Goal: Task Accomplishment & Management: Manage account settings

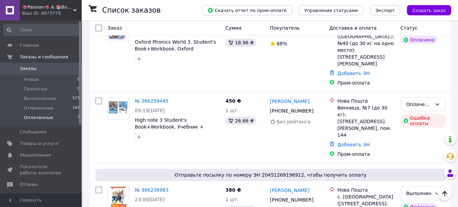
click at [69, 119] on li "Оплаченные 3" at bounding box center [42, 119] width 84 height 13
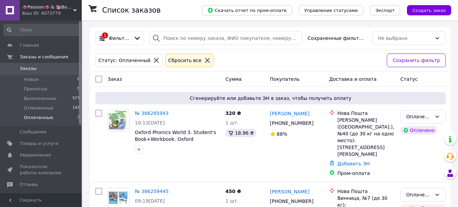
click at [55, 9] on span "👄Passion👄 & 📚Books📚" at bounding box center [47, 7] width 51 height 6
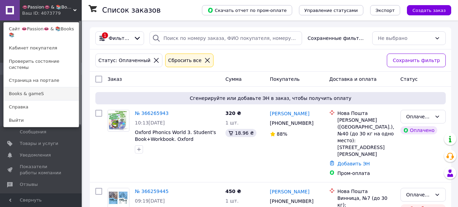
click at [53, 87] on link "Books & gameS" at bounding box center [41, 93] width 75 height 13
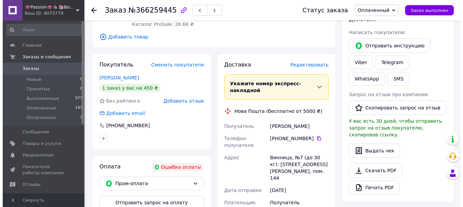
scroll to position [136, 0]
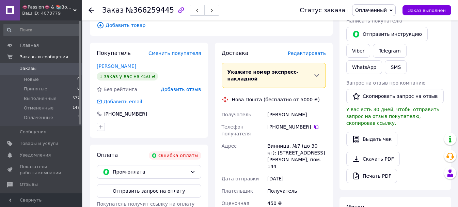
click at [308, 50] on span "Редактировать" at bounding box center [307, 52] width 38 height 5
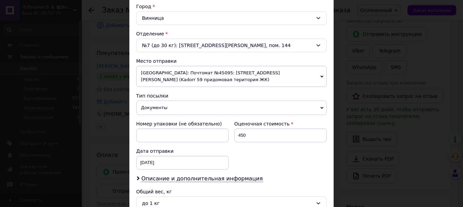
scroll to position [204, 0]
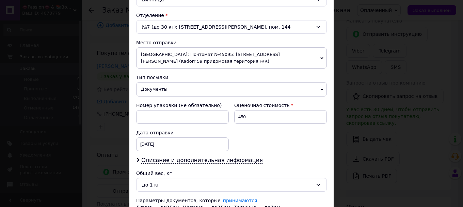
drag, startPoint x: 193, startPoint y: 55, endPoint x: 191, endPoint y: 63, distance: 8.8
click at [193, 55] on span "[GEOGRAPHIC_DATA]: Почтомат №45095: [STREET_ADDRESS][PERSON_NAME] (Kadorr 59 пр…" at bounding box center [231, 57] width 191 height 21
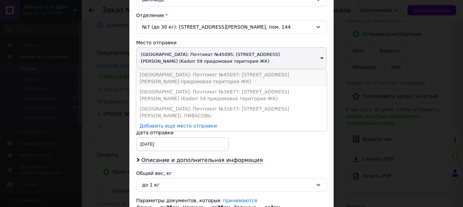
click at [199, 69] on li "[GEOGRAPHIC_DATA]: Почтомат №45097: [STREET_ADDRESS][PERSON_NAME] придомовая те…" at bounding box center [231, 77] width 191 height 17
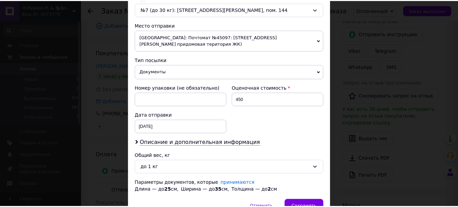
scroll to position [252, 0]
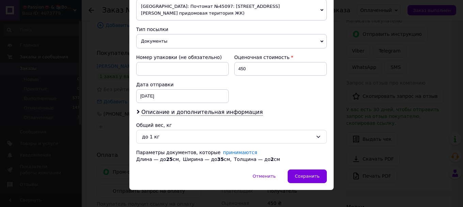
click at [298, 169] on div "Сохранить" at bounding box center [307, 176] width 39 height 14
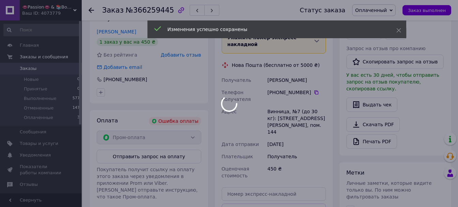
scroll to position [273, 0]
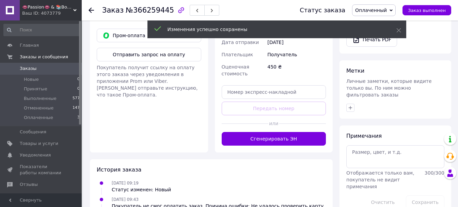
click at [265, 132] on button "Сгенерировать ЭН" at bounding box center [274, 139] width 105 height 14
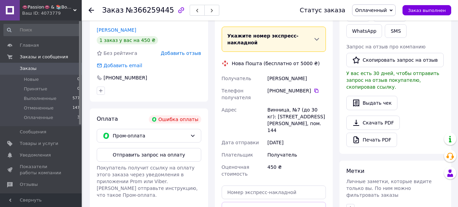
scroll to position [170, 0]
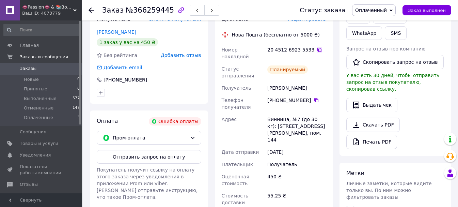
click at [317, 47] on icon at bounding box center [319, 49] width 5 height 5
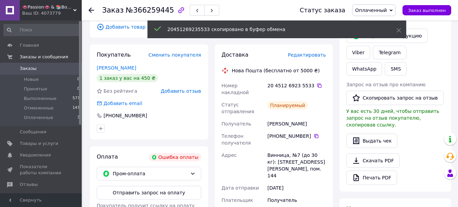
scroll to position [102, 0]
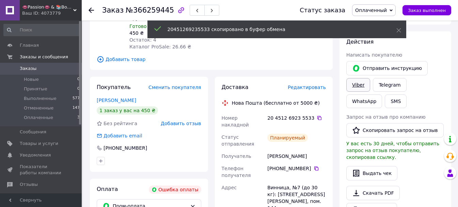
click at [349, 83] on link "Viber" at bounding box center [358, 85] width 24 height 14
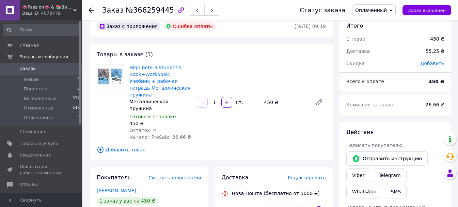
scroll to position [0, 0]
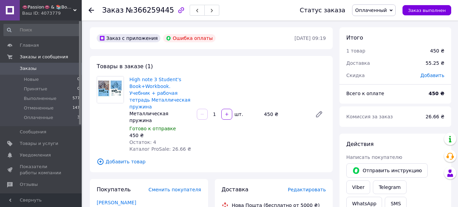
click at [373, 9] on span "Оплаченный" at bounding box center [371, 9] width 32 height 5
click at [375, 34] on li "Выполнен" at bounding box center [374, 34] width 43 height 10
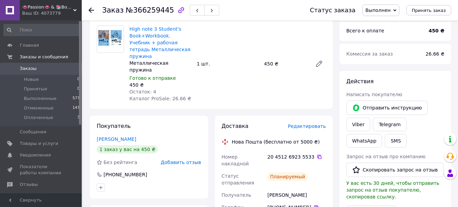
scroll to position [34, 0]
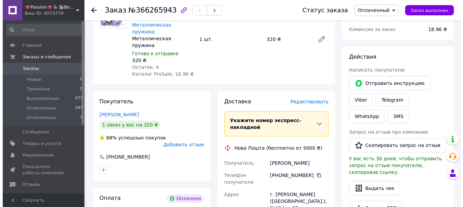
scroll to position [102, 0]
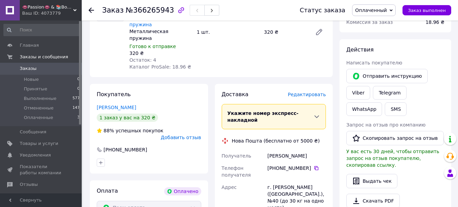
click at [304, 92] on span "Редактировать" at bounding box center [307, 94] width 38 height 5
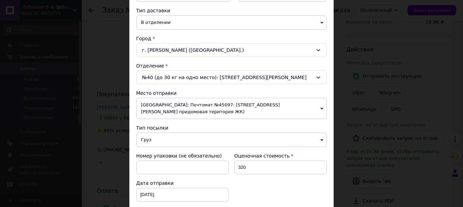
scroll to position [170, 0]
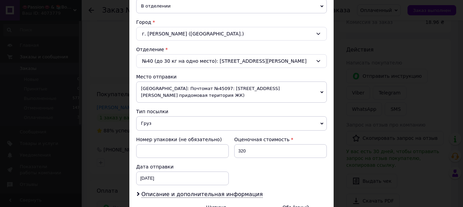
click at [186, 88] on span "[GEOGRAPHIC_DATA]: Почтомат №45097: [STREET_ADDRESS][PERSON_NAME] придомовая те…" at bounding box center [231, 91] width 191 height 21
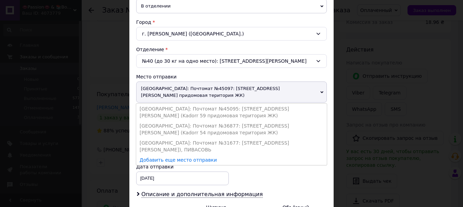
click at [186, 88] on span "[GEOGRAPHIC_DATA]: Почтомат №45097: [STREET_ADDRESS][PERSON_NAME] придомовая те…" at bounding box center [231, 91] width 191 height 21
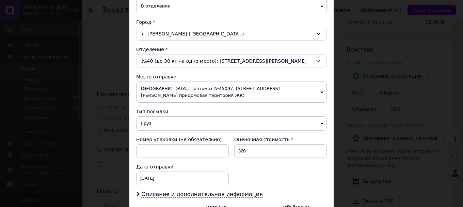
click at [175, 116] on span "Груз" at bounding box center [231, 123] width 191 height 14
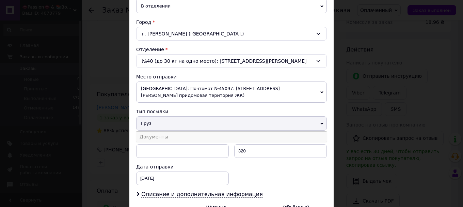
click at [176, 131] on li "Документы" at bounding box center [231, 136] width 191 height 10
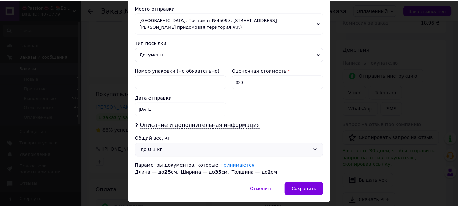
scroll to position [252, 0]
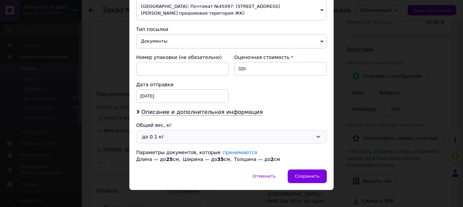
click at [172, 135] on div "до 0.1 кг" at bounding box center [231, 137] width 191 height 14
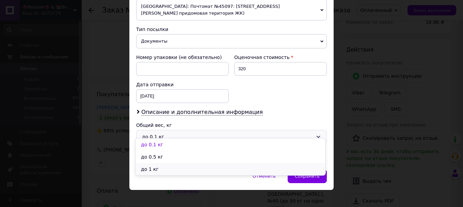
click at [167, 169] on li "до 1 кг" at bounding box center [231, 169] width 190 height 12
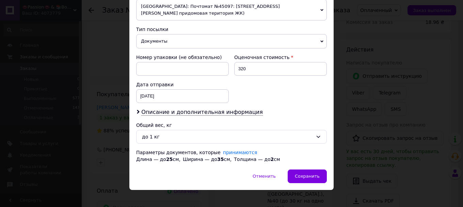
click at [313, 173] on span "Сохранить" at bounding box center [307, 175] width 25 height 5
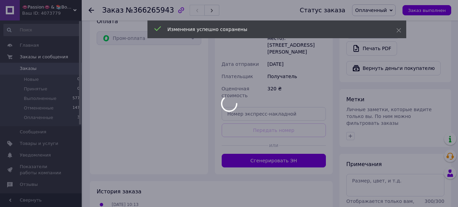
scroll to position [273, 0]
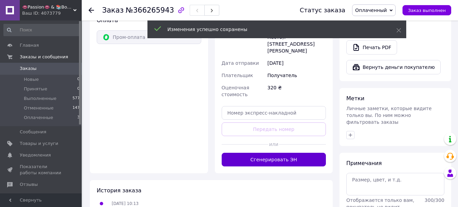
click at [269, 153] on button "Сгенерировать ЭН" at bounding box center [274, 160] width 105 height 14
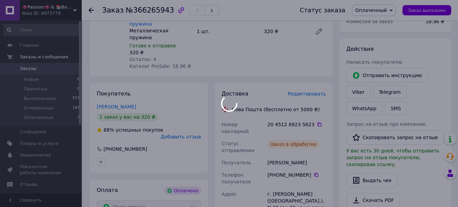
scroll to position [102, 0]
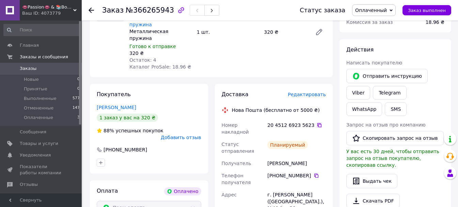
click at [317, 122] on icon at bounding box center [319, 124] width 5 height 5
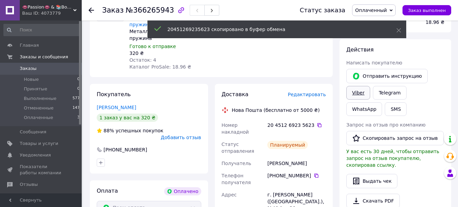
click at [355, 92] on link "Viber" at bounding box center [358, 93] width 24 height 14
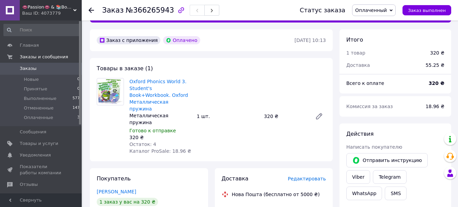
scroll to position [34, 0]
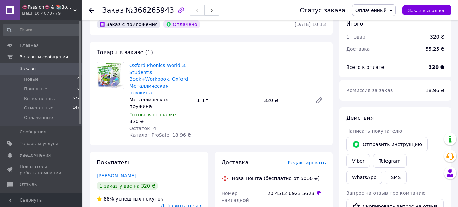
click at [369, 9] on span "Оплаченный" at bounding box center [371, 9] width 32 height 5
click at [374, 36] on li "Выполнен" at bounding box center [374, 34] width 43 height 10
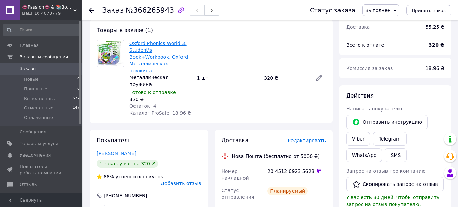
scroll to position [68, 0]
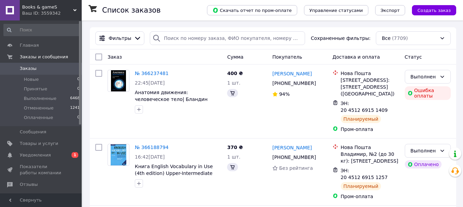
click at [50, 153] on span "Уведомления" at bounding box center [41, 155] width 43 height 6
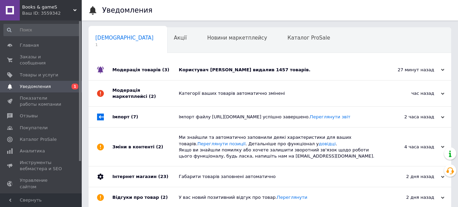
click at [228, 66] on div "Користувач Евгений Тупицкий видалив 1457 товарів." at bounding box center [278, 70] width 198 height 20
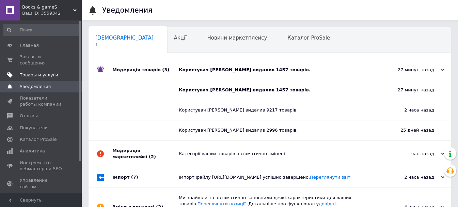
click at [55, 72] on span "Товары и услуги" at bounding box center [41, 75] width 43 height 6
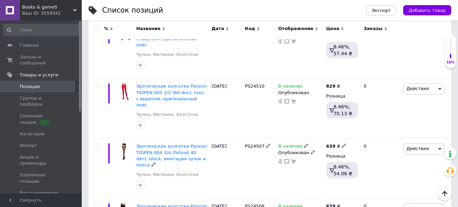
scroll to position [34, 0]
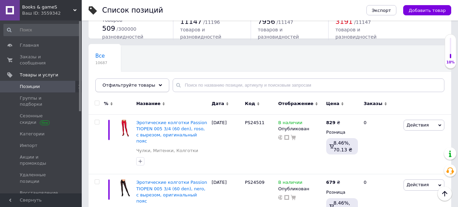
click at [142, 84] on span "Отфильтруйте товары" at bounding box center [129, 84] width 53 height 5
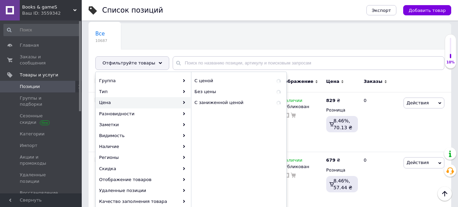
scroll to position [68, 0]
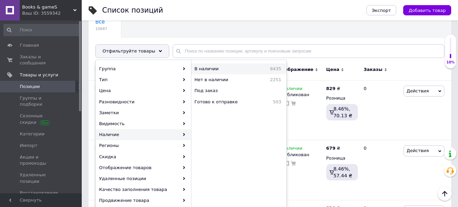
click at [221, 69] on span "В наличии" at bounding box center [222, 69] width 54 height 6
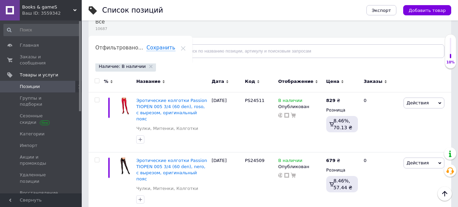
click at [154, 49] on div "Отфильтруйте товары" at bounding box center [132, 51] width 74 height 14
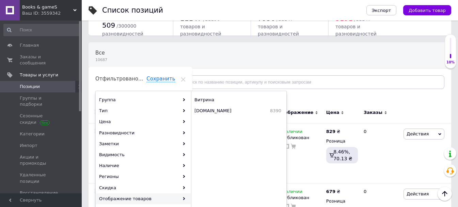
scroll to position [34, 0]
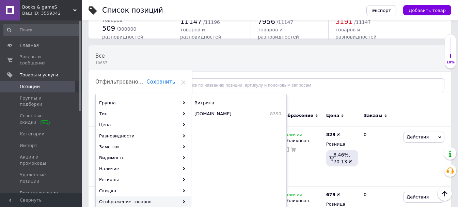
click at [243, 64] on div "Все 10687 Ok Отфильтровано... Сохранить" at bounding box center [182, 72] width 186 height 52
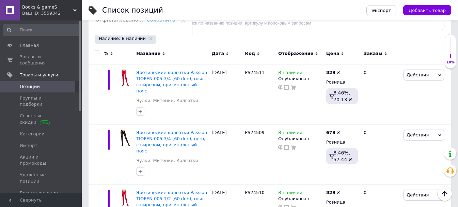
scroll to position [0, 0]
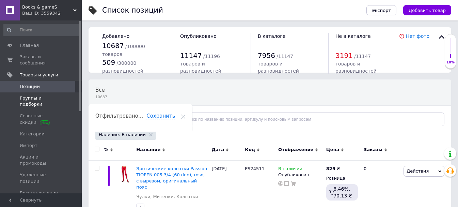
click at [62, 95] on span "Группы и подборки" at bounding box center [41, 101] width 43 height 12
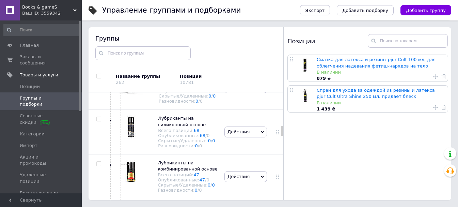
scroll to position [490, 0]
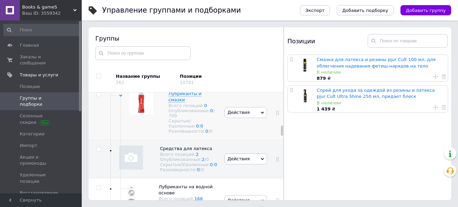
click at [120, 97] on icon at bounding box center [120, 95] width 3 height 3
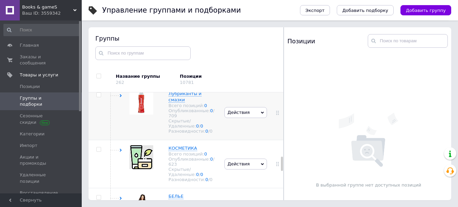
click at [121, 97] on icon at bounding box center [120, 95] width 3 height 3
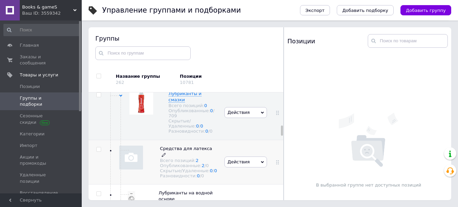
click at [185, 151] on span "Средства для латекса" at bounding box center [186, 148] width 52 height 5
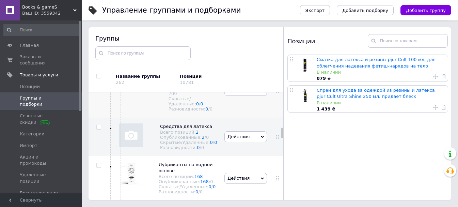
scroll to position [524, 0]
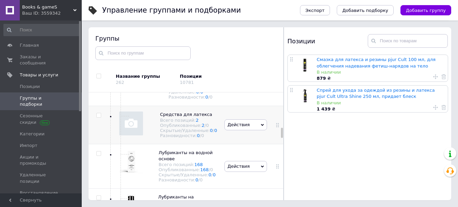
click at [247, 130] on span "Действия" at bounding box center [245, 124] width 43 height 11
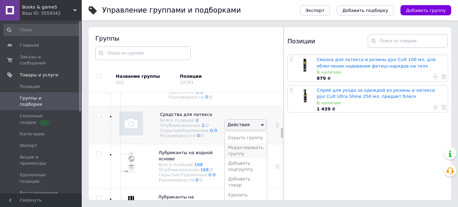
click at [243, 158] on li "Редактировать группу" at bounding box center [246, 151] width 42 height 16
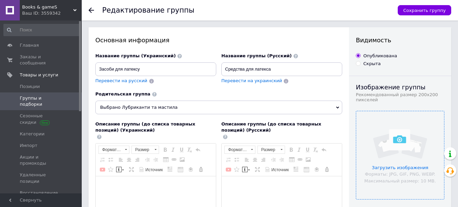
click at [401, 142] on input "file" at bounding box center [400, 155] width 88 height 88
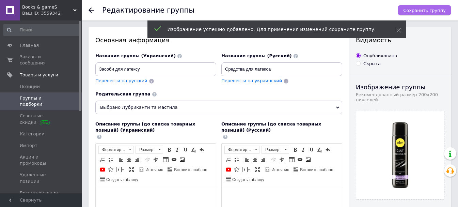
click at [426, 10] on span "Сохранить группу" at bounding box center [424, 10] width 43 height 5
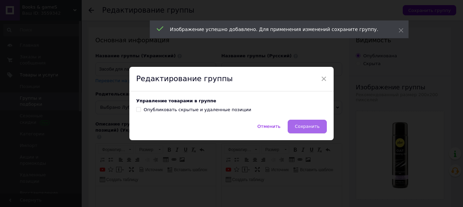
click at [307, 126] on span "Сохранить" at bounding box center [307, 126] width 25 height 5
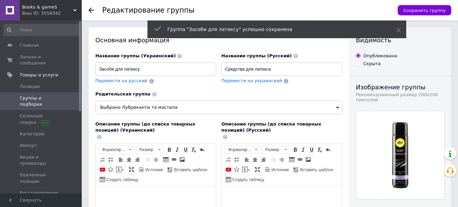
click at [88, 11] on div "Редактирование группы Сохранить группу" at bounding box center [270, 10] width 376 height 20
click at [90, 12] on use at bounding box center [91, 9] width 5 height 5
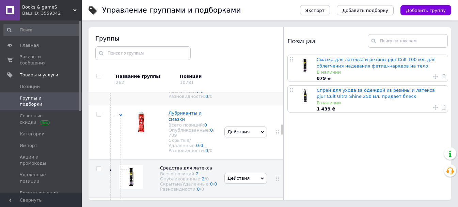
scroll to position [469, 0]
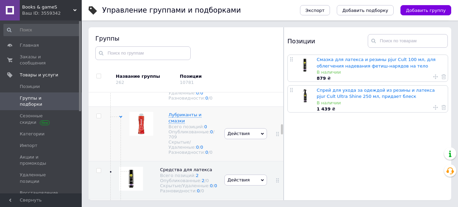
click at [121, 118] on use at bounding box center [120, 117] width 3 height 2
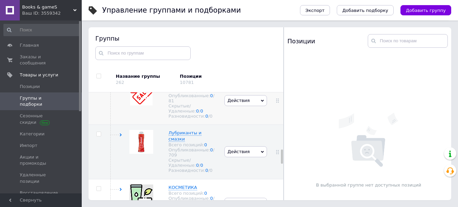
scroll to position [435, 0]
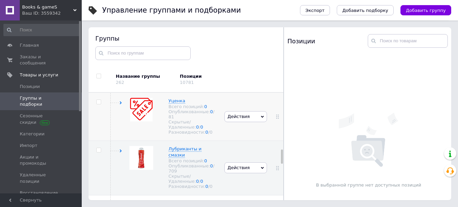
click at [121, 104] on use at bounding box center [121, 102] width 2 height 3
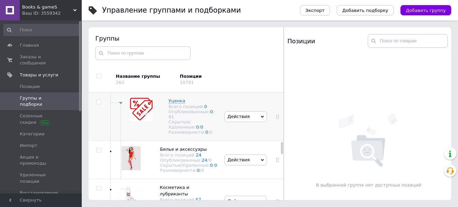
click at [122, 104] on use at bounding box center [120, 103] width 3 height 2
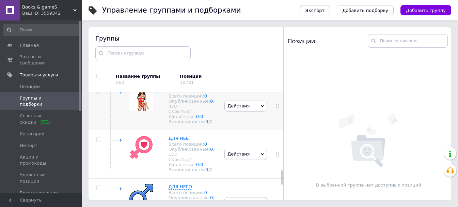
scroll to position [605, 0]
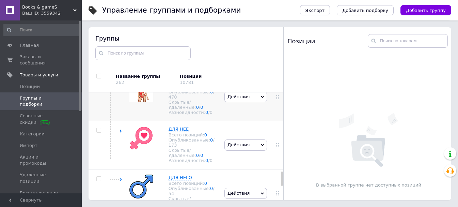
click at [118, 78] on span at bounding box center [121, 78] width 10 height 0
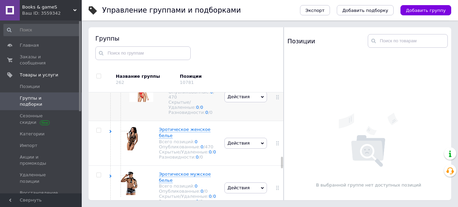
click at [121, 107] on div "БЕЛЬЕ Всего позиций: 0 Опубликованные: 0 / 470 Скрытые/Удаленные: 0 / 0 Разнови…" at bounding box center [166, 97] width 114 height 48
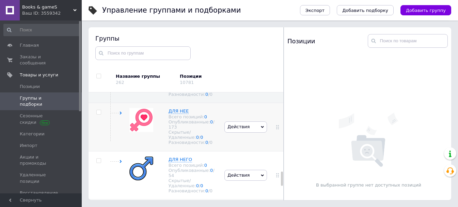
scroll to position [639, 0]
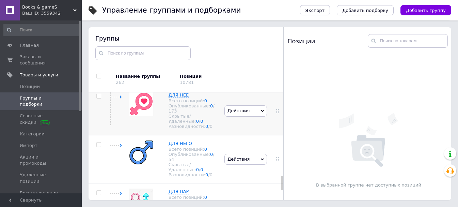
click at [120, 98] on icon at bounding box center [120, 96] width 3 height 3
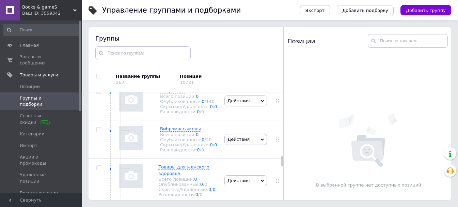
scroll to position [708, 0]
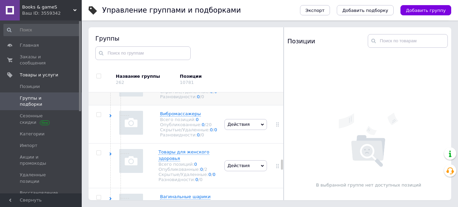
click at [253, 91] on span "Действия" at bounding box center [245, 85] width 43 height 11
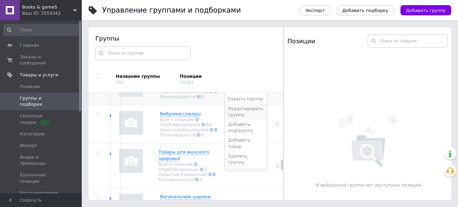
click at [245, 120] on li "Редактировать группу" at bounding box center [246, 112] width 42 height 16
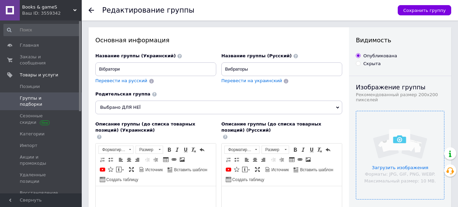
click at [371, 140] on input "file" at bounding box center [400, 155] width 88 height 88
click at [90, 10] on use at bounding box center [91, 9] width 5 height 5
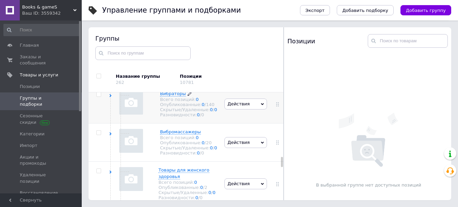
scroll to position [690, 0]
click at [183, 96] on span "Вибраторы" at bounding box center [173, 93] width 26 height 5
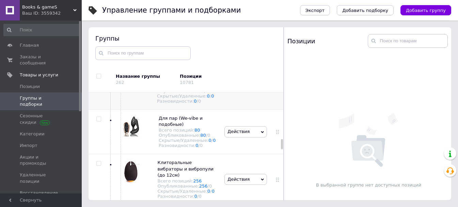
scroll to position [758, 0]
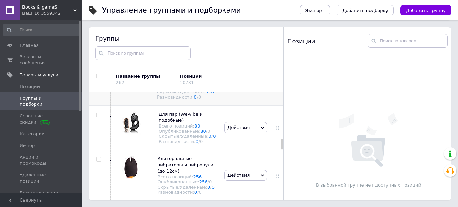
click at [181, 78] on span "Hi-tech игрушки (смарт, теледильдоника,секс-машины)" at bounding box center [185, 69] width 56 height 17
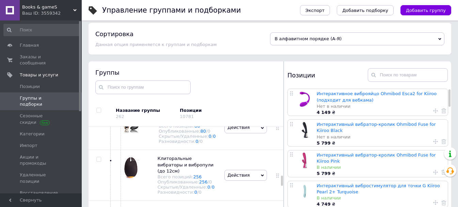
scroll to position [826, 0]
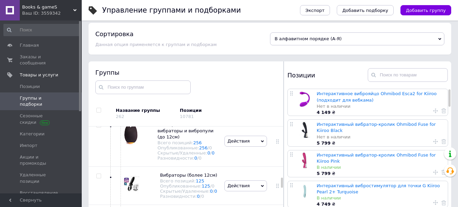
click at [166, 89] on span "Для пар (We-vibe и подобные)" at bounding box center [180, 82] width 44 height 11
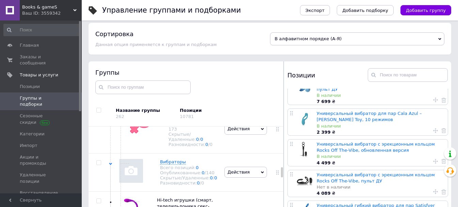
scroll to position [656, 0]
click at [130, 191] on div "Вибраторы Всего позиций: 0 Опубликованные: 0 / 140 Скрытые/Удаленные: 0 / 0 Раз…" at bounding box center [166, 172] width 114 height 38
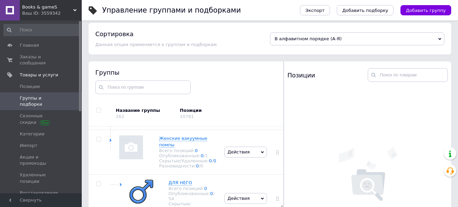
scroll to position [826, 0]
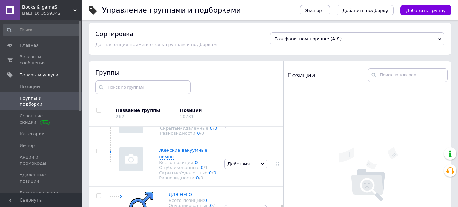
click at [247, 87] on span "Действия" at bounding box center [245, 81] width 43 height 11
click at [245, 114] on li "Редактировать группу" at bounding box center [246, 107] width 42 height 16
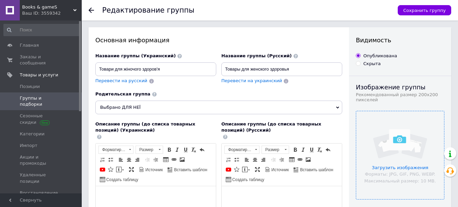
click at [403, 129] on input "file" at bounding box center [400, 155] width 88 height 88
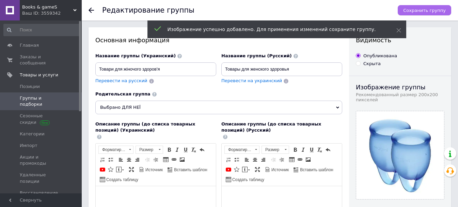
click at [422, 9] on span "Сохранить группу" at bounding box center [424, 10] width 43 height 5
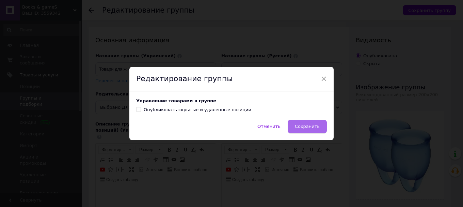
click at [299, 127] on span "Сохранить" at bounding box center [307, 126] width 25 height 5
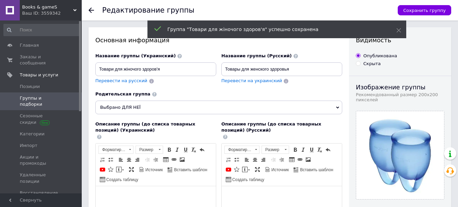
click at [89, 10] on icon at bounding box center [91, 9] width 5 height 5
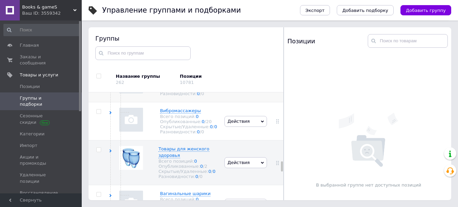
scroll to position [709, 0]
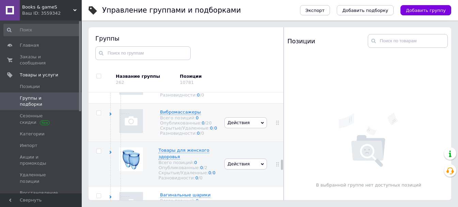
click at [244, 125] on span "Действия" at bounding box center [239, 122] width 22 height 5
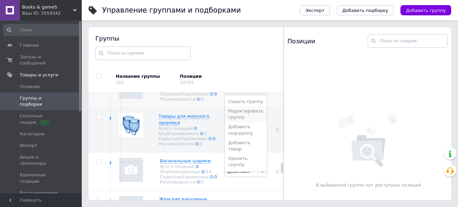
click at [243, 122] on li "Редактировать группу" at bounding box center [246, 114] width 42 height 16
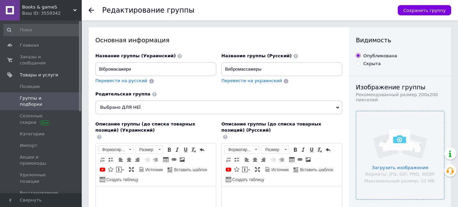
click at [390, 143] on input "file" at bounding box center [400, 155] width 88 height 88
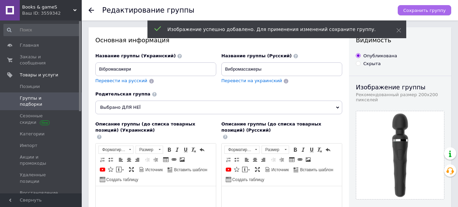
click at [432, 10] on span "Сохранить группу" at bounding box center [424, 10] width 43 height 5
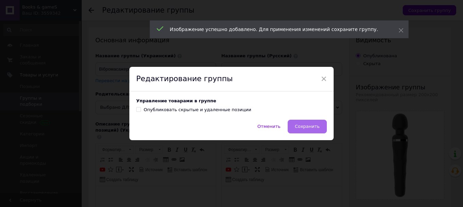
click at [309, 122] on button "Сохранить" at bounding box center [307, 127] width 39 height 14
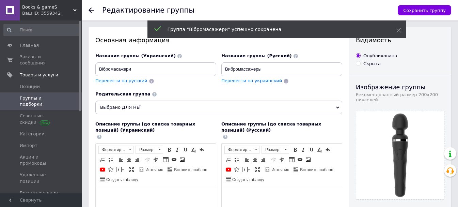
click at [92, 13] on div at bounding box center [96, 10] width 14 height 20
click at [92, 10] on use at bounding box center [91, 9] width 5 height 5
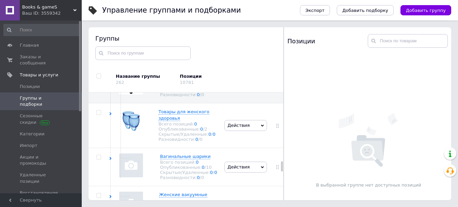
scroll to position [714, 0]
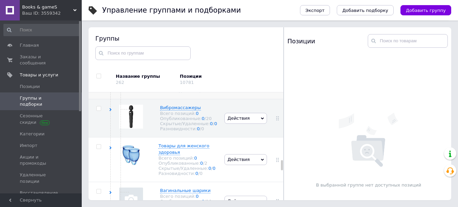
click at [243, 82] on span "Действия" at bounding box center [239, 79] width 22 height 5
click at [240, 113] on li "Редактировать группу" at bounding box center [246, 106] width 42 height 16
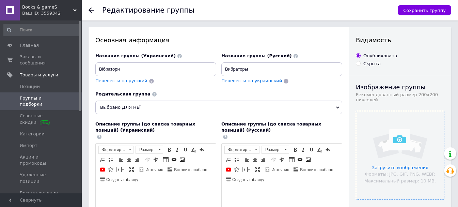
click at [382, 147] on input "file" at bounding box center [400, 155] width 88 height 88
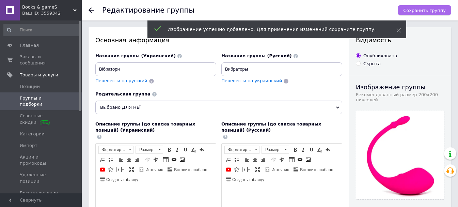
click at [419, 11] on span "Сохранить группу" at bounding box center [424, 10] width 43 height 5
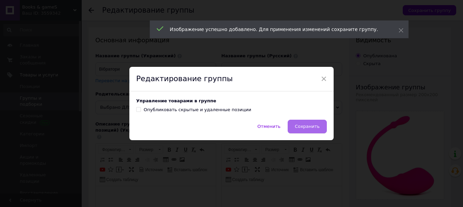
click at [299, 122] on button "Сохранить" at bounding box center [307, 127] width 39 height 14
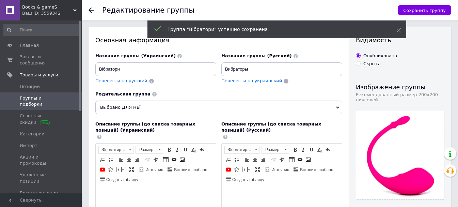
click at [94, 8] on div at bounding box center [96, 10] width 14 height 20
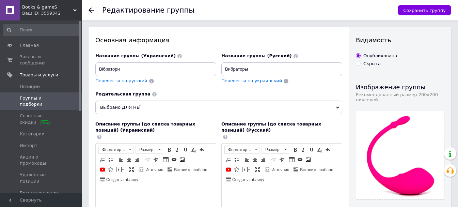
click at [92, 9] on icon at bounding box center [91, 9] width 5 height 5
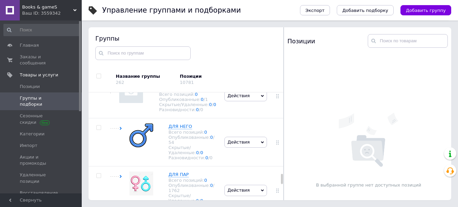
scroll to position [894, 0]
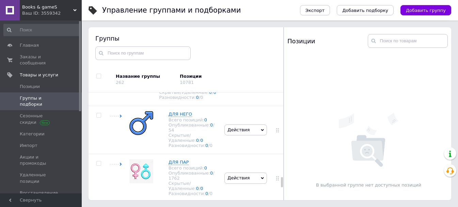
click at [235, 45] on span "Действия" at bounding box center [239, 42] width 22 height 5
click at [242, 76] on li "Редактировать группу" at bounding box center [246, 68] width 42 height 16
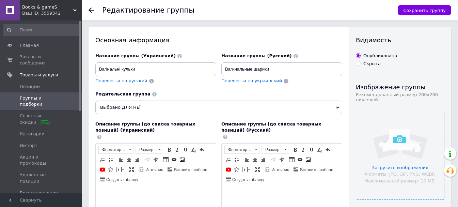
click at [394, 137] on input "file" at bounding box center [400, 155] width 88 height 88
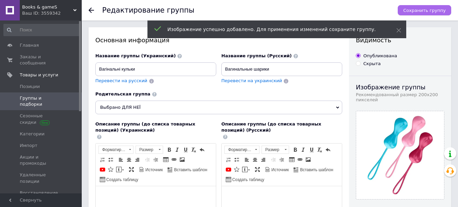
click at [416, 11] on span "Сохранить группу" at bounding box center [424, 10] width 43 height 5
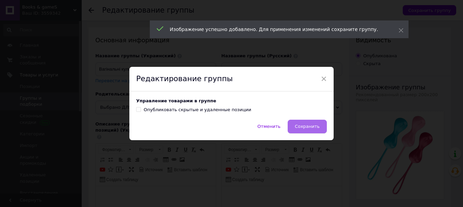
click at [305, 124] on span "Сохранить" at bounding box center [307, 126] width 25 height 5
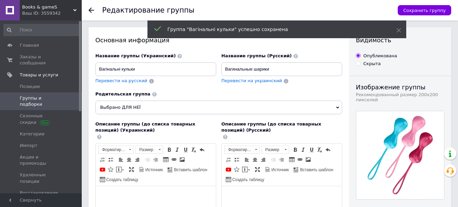
click at [90, 12] on use at bounding box center [91, 9] width 5 height 5
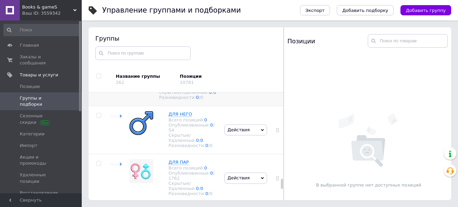
click at [247, 89] on span "Действия" at bounding box center [245, 83] width 43 height 11
click at [248, 117] on li "Редактировать группу" at bounding box center [246, 109] width 42 height 16
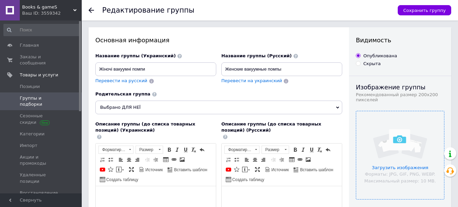
click at [391, 146] on input "file" at bounding box center [400, 155] width 88 height 88
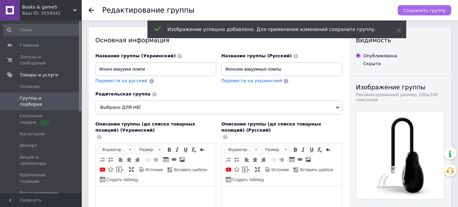
click at [422, 9] on span "Сохранить группу" at bounding box center [424, 10] width 43 height 5
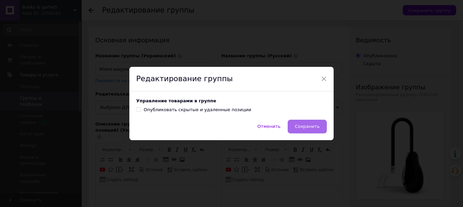
click at [316, 125] on span "Сохранить" at bounding box center [307, 126] width 25 height 5
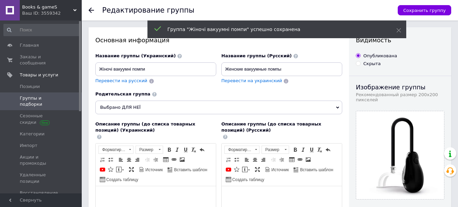
click at [91, 10] on use at bounding box center [91, 9] width 5 height 5
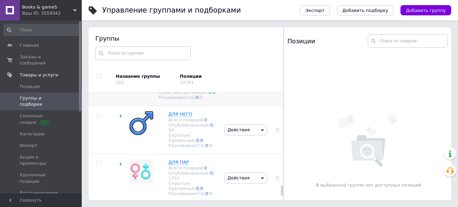
scroll to position [1010, 0]
click at [120, 118] on use at bounding box center [121, 115] width 2 height 3
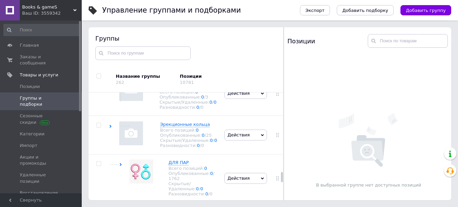
scroll to position [1113, 0]
click at [245, 13] on span "Действия" at bounding box center [245, 7] width 43 height 11
click at [244, 41] on li "Редактировать группу" at bounding box center [246, 34] width 42 height 16
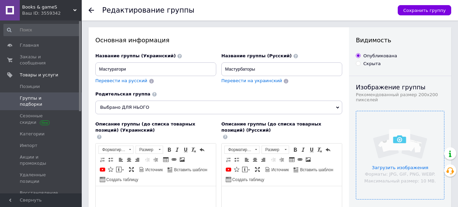
click at [397, 131] on input "file" at bounding box center [400, 155] width 88 height 88
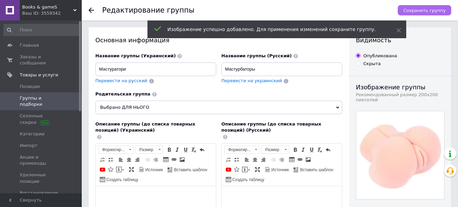
click at [418, 11] on span "Сохранить группу" at bounding box center [424, 10] width 43 height 5
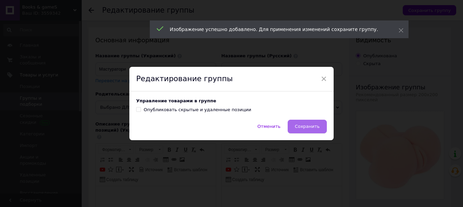
click at [307, 127] on span "Сохранить" at bounding box center [307, 126] width 25 height 5
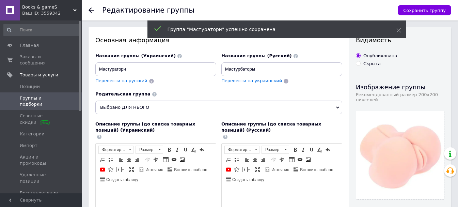
click at [94, 12] on icon at bounding box center [91, 9] width 5 height 5
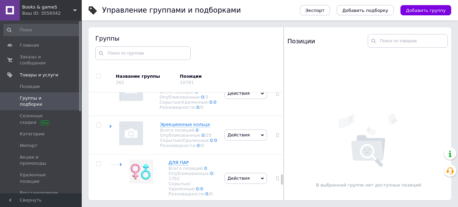
scroll to position [1153, 0]
click at [247, 55] on span "Действия" at bounding box center [245, 49] width 43 height 11
click at [247, 82] on li "Редактировать группу" at bounding box center [246, 75] width 42 height 16
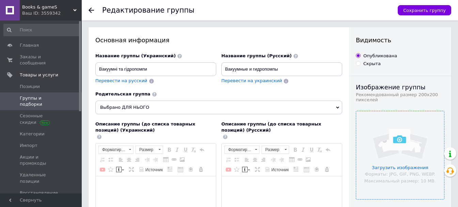
click at [397, 147] on input "file" at bounding box center [400, 155] width 88 height 88
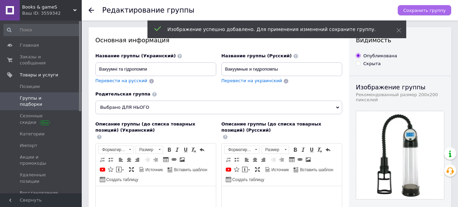
click at [430, 12] on span "Сохранить группу" at bounding box center [424, 10] width 43 height 5
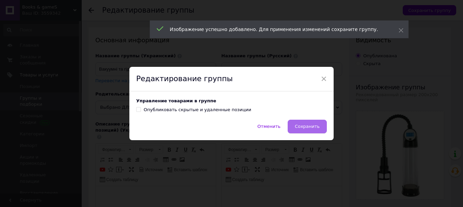
click at [311, 125] on span "Сохранить" at bounding box center [307, 126] width 25 height 5
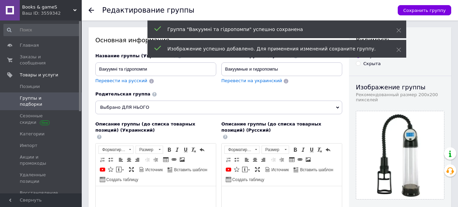
click at [91, 10] on use at bounding box center [91, 9] width 5 height 5
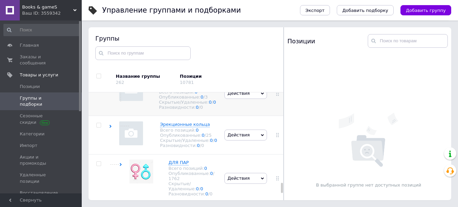
scroll to position [1248, 0]
click at [254, 99] on span "Действия" at bounding box center [245, 93] width 43 height 11
click at [248, 127] on li "Редактировать группу" at bounding box center [246, 119] width 42 height 16
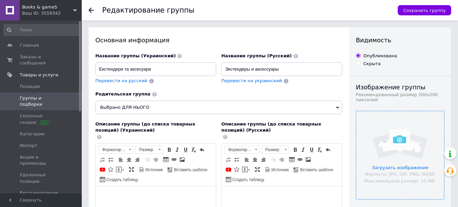
click at [395, 127] on input "file" at bounding box center [400, 155] width 88 height 88
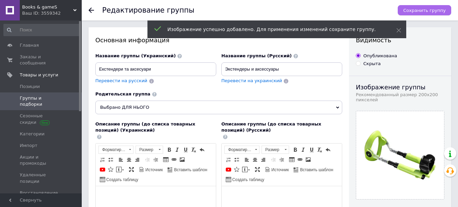
click at [428, 11] on span "Сохранить группу" at bounding box center [424, 10] width 43 height 5
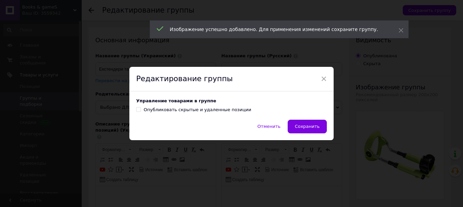
click at [312, 127] on span "Сохранить" at bounding box center [307, 126] width 25 height 5
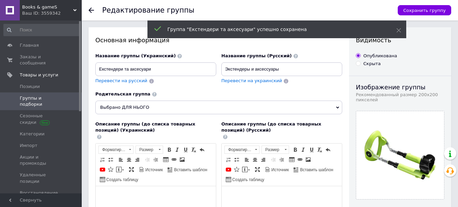
click at [90, 11] on use at bounding box center [91, 9] width 5 height 5
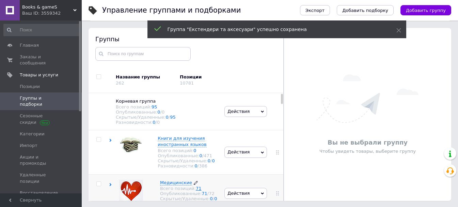
scroll to position [102, 0]
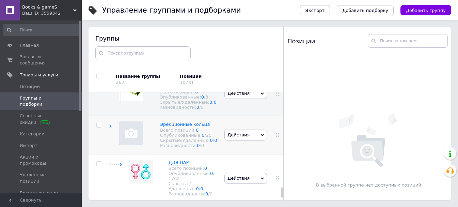
click at [245, 140] on span "Действия" at bounding box center [245, 134] width 43 height 11
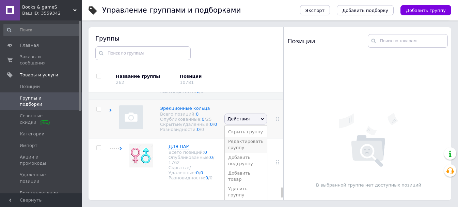
click at [243, 152] on li "Редактировать группу" at bounding box center [246, 145] width 42 height 16
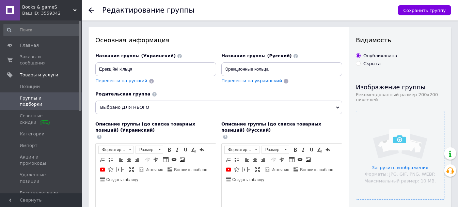
click at [390, 143] on input "file" at bounding box center [400, 155] width 88 height 88
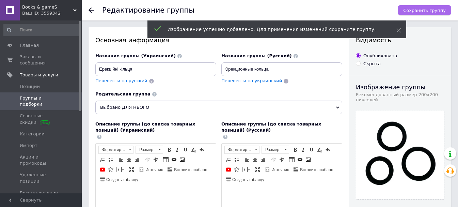
click at [421, 11] on span "Сохранить группу" at bounding box center [424, 10] width 43 height 5
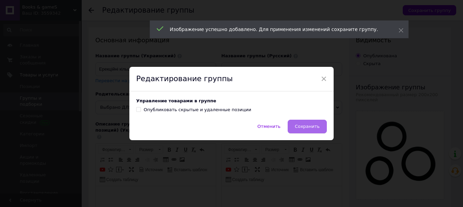
click at [309, 125] on span "Сохранить" at bounding box center [307, 126] width 25 height 5
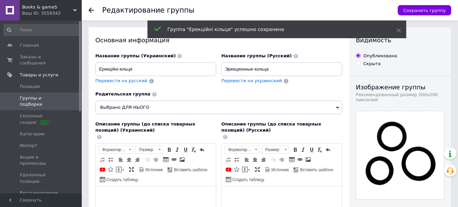
click at [90, 11] on icon at bounding box center [91, 9] width 5 height 5
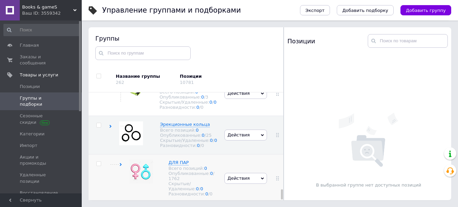
click at [120, 158] on div "ДЛЯ ПАР Всего позиций: 0 Опубликованные: 0 / 1762 Скрытые/Удаленные: 0 / 0 Разн…" at bounding box center [166, 178] width 114 height 48
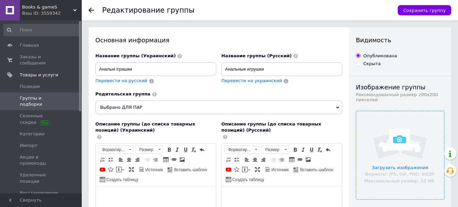
click at [375, 125] on input "file" at bounding box center [400, 155] width 88 height 88
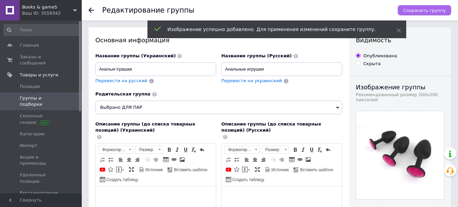
click at [428, 9] on span "Сохранить группу" at bounding box center [424, 10] width 43 height 5
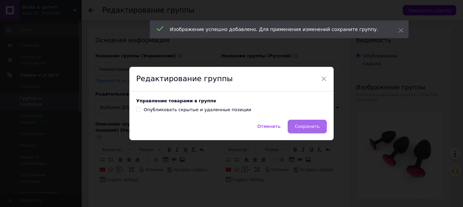
click at [305, 128] on span "Сохранить" at bounding box center [307, 126] width 25 height 5
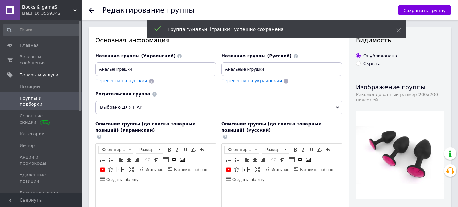
click at [90, 11] on use at bounding box center [91, 9] width 5 height 5
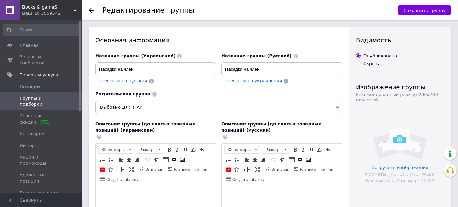
click at [382, 135] on input "file" at bounding box center [400, 155] width 88 height 88
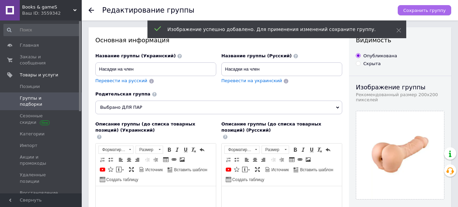
click at [420, 11] on span "Сохранить группу" at bounding box center [424, 10] width 43 height 5
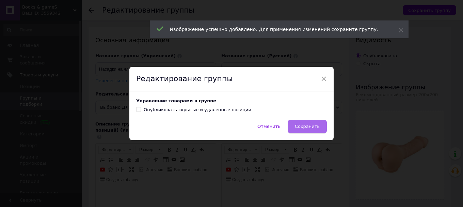
click at [310, 126] on span "Сохранить" at bounding box center [307, 126] width 25 height 5
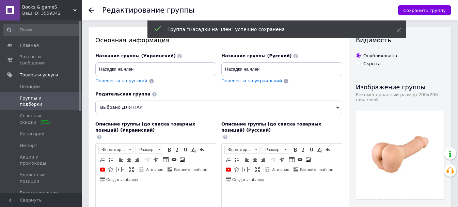
click at [90, 11] on use at bounding box center [91, 9] width 5 height 5
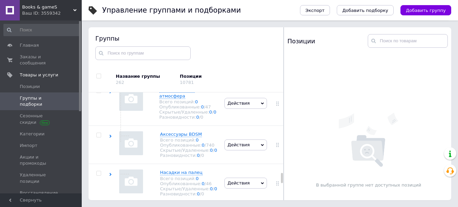
scroll to position [1552, 0]
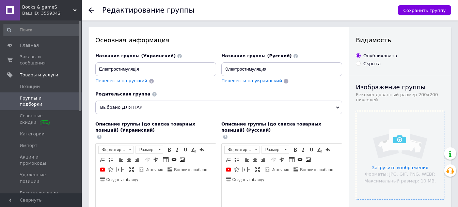
click at [381, 154] on input "file" at bounding box center [400, 155] width 88 height 88
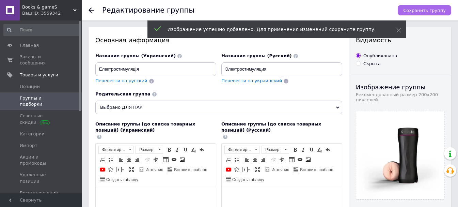
click at [423, 10] on span "Сохранить группу" at bounding box center [424, 10] width 43 height 5
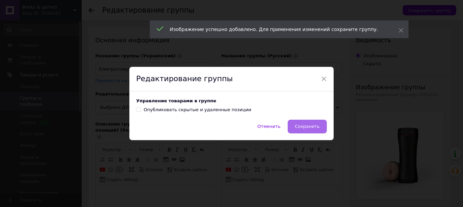
click at [300, 129] on span "Сохранить" at bounding box center [307, 126] width 25 height 5
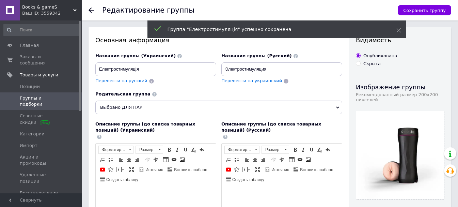
click at [92, 12] on icon at bounding box center [91, 9] width 5 height 5
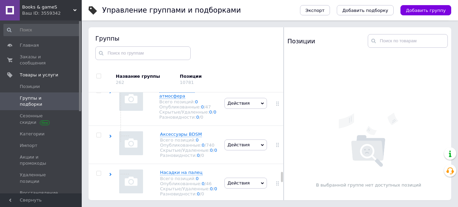
scroll to position [1533, 0]
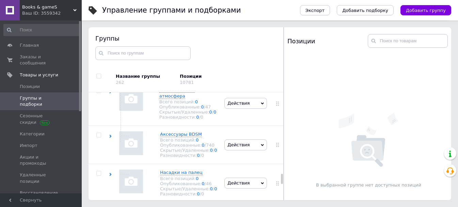
scroll to position [1601, 0]
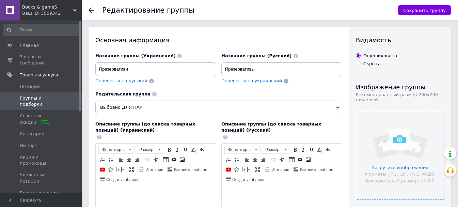
click at [392, 134] on input "file" at bounding box center [400, 155] width 88 height 88
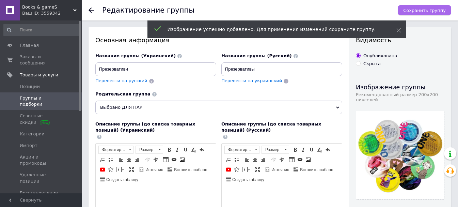
click at [427, 10] on span "Сохранить группу" at bounding box center [424, 10] width 43 height 5
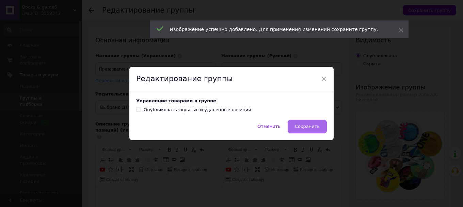
click at [301, 125] on span "Сохранить" at bounding box center [307, 126] width 25 height 5
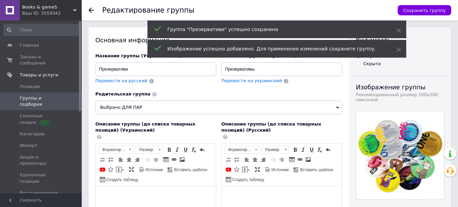
click at [90, 10] on use at bounding box center [91, 9] width 5 height 5
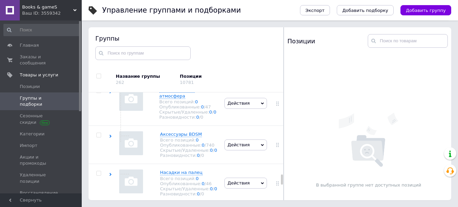
scroll to position [1617, 0]
click at [248, 20] on span "Действия" at bounding box center [245, 14] width 43 height 11
click at [245, 48] on li "Редактировать группу" at bounding box center [246, 40] width 42 height 16
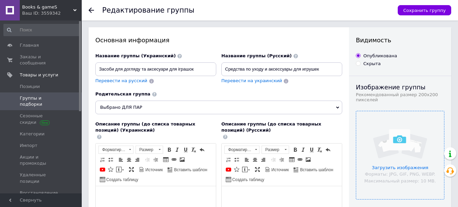
click at [397, 126] on input "file" at bounding box center [400, 155] width 88 height 88
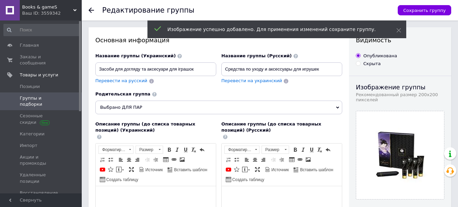
click at [419, 17] on div "Сохранить группу" at bounding box center [421, 10] width 60 height 20
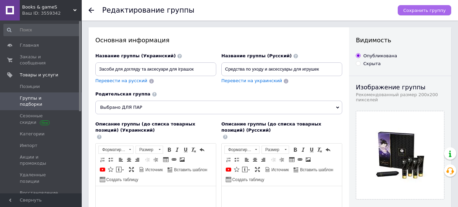
click at [419, 14] on button "Сохранить группу" at bounding box center [424, 10] width 53 height 10
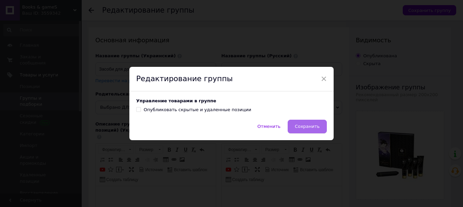
click at [312, 123] on button "Сохранить" at bounding box center [307, 127] width 39 height 14
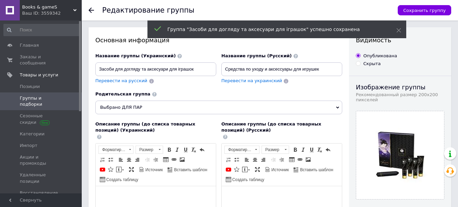
click at [92, 12] on icon at bounding box center [91, 9] width 5 height 5
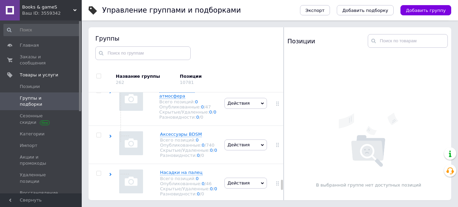
scroll to position [1711, 0]
click at [241, 61] on span "Действия" at bounding box center [239, 58] width 22 height 5
click at [243, 92] on li "Редактировать группу" at bounding box center [246, 85] width 42 height 16
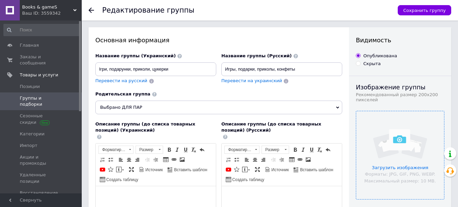
click at [388, 131] on input "file" at bounding box center [400, 155] width 88 height 88
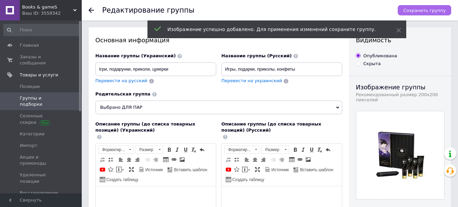
click at [441, 10] on span "Сохранить группу" at bounding box center [424, 10] width 43 height 5
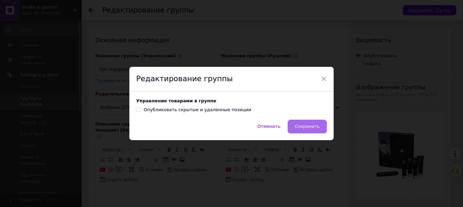
click at [309, 126] on span "Сохранить" at bounding box center [307, 126] width 25 height 5
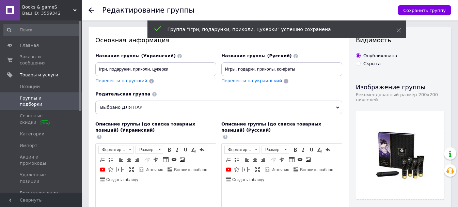
click at [92, 10] on use at bounding box center [91, 9] width 5 height 5
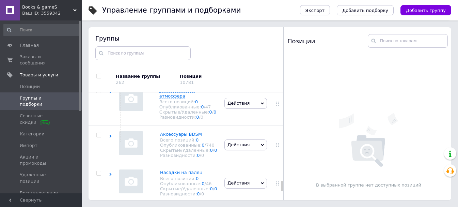
scroll to position [1747, 0]
click at [244, 106] on span "Действия" at bounding box center [239, 102] width 22 height 5
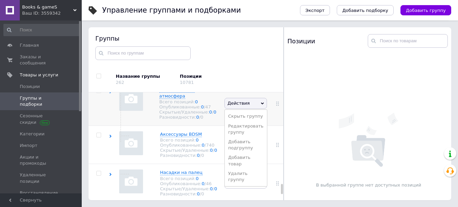
scroll to position [1782, 0]
click at [242, 137] on li "Редактировать группу" at bounding box center [246, 129] width 42 height 16
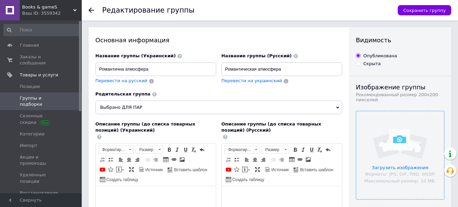
click at [397, 132] on input "file" at bounding box center [400, 155] width 88 height 88
click at [90, 8] on icon at bounding box center [91, 9] width 5 height 5
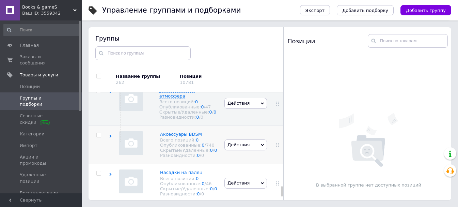
scroll to position [1845, 0]
click at [242, 142] on span "Действия" at bounding box center [239, 144] width 22 height 5
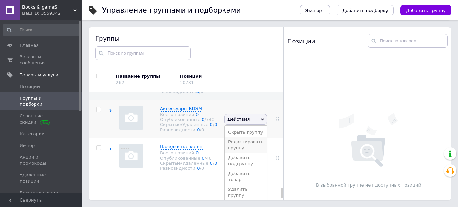
click at [242, 153] on li "Редактировать группу" at bounding box center [246, 145] width 42 height 16
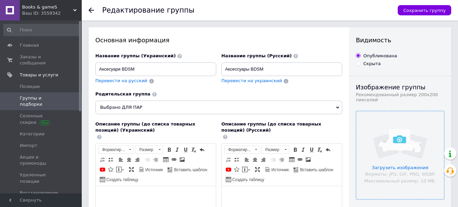
click at [378, 137] on input "file" at bounding box center [400, 155] width 88 height 88
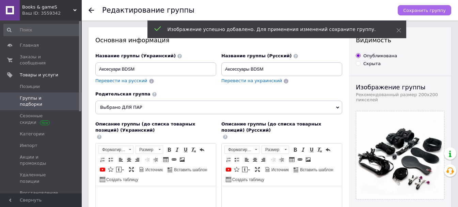
click at [419, 13] on span "Сохранить группу" at bounding box center [424, 10] width 43 height 5
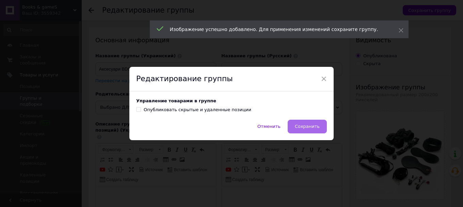
click at [306, 133] on button "Сохранить" at bounding box center [307, 127] width 39 height 14
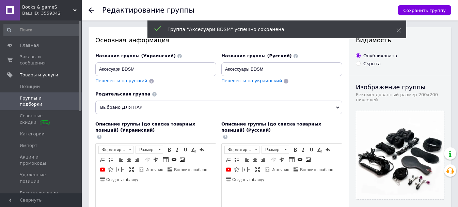
click at [89, 10] on use at bounding box center [91, 9] width 5 height 5
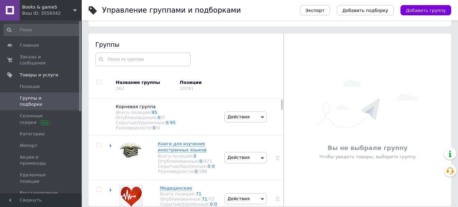
scroll to position [38, 0]
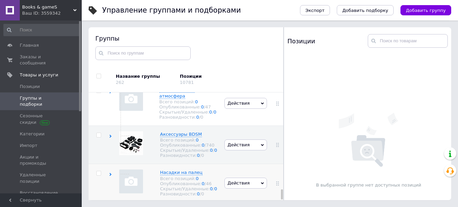
click at [238, 180] on span "Действия" at bounding box center [239, 182] width 22 height 5
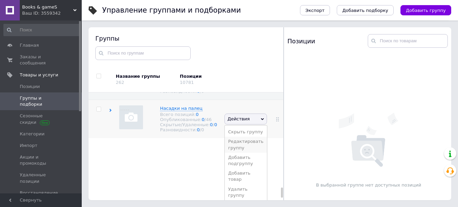
click at [242, 152] on li "Редактировать группу" at bounding box center [246, 145] width 42 height 16
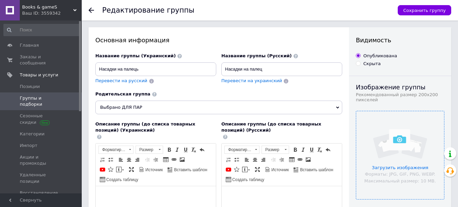
click at [399, 138] on input "file" at bounding box center [400, 155] width 88 height 88
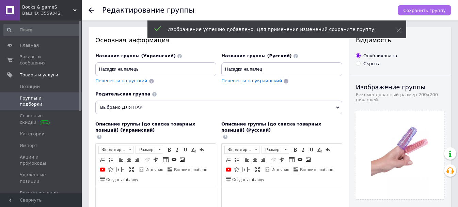
click at [422, 12] on span "Сохранить группу" at bounding box center [424, 10] width 43 height 5
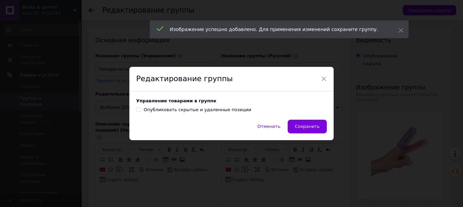
click at [310, 125] on span "Сохранить" at bounding box center [307, 126] width 25 height 5
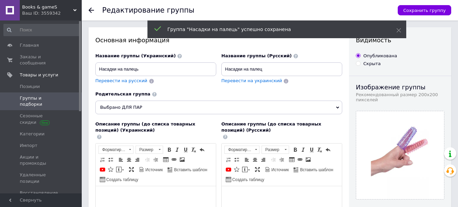
click at [90, 10] on use at bounding box center [91, 9] width 5 height 5
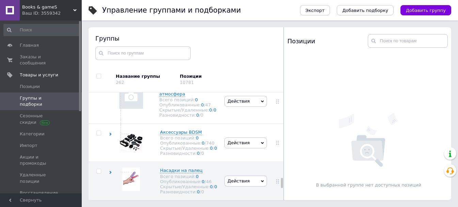
scroll to position [1673, 0]
click at [241, 59] on span "Действия" at bounding box center [239, 56] width 22 height 5
click at [241, 90] on li "Редактировать группу" at bounding box center [246, 83] width 42 height 16
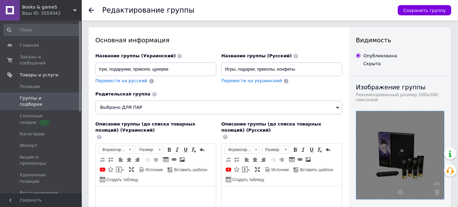
click at [394, 146] on div at bounding box center [400, 155] width 88 height 88
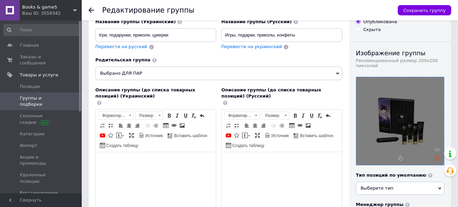
click at [438, 160] on icon at bounding box center [437, 157] width 5 height 5
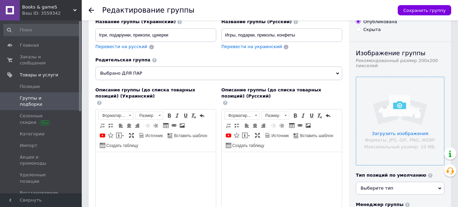
click at [406, 120] on input "file" at bounding box center [400, 121] width 88 height 88
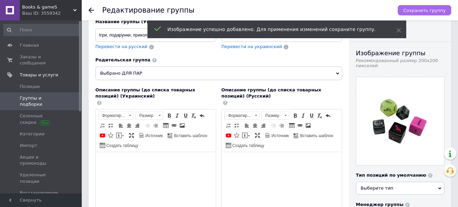
click at [430, 11] on span "Сохранить группу" at bounding box center [424, 10] width 43 height 5
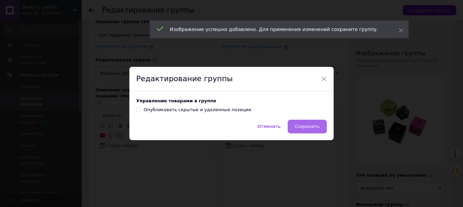
click at [309, 123] on button "Сохранить" at bounding box center [307, 127] width 39 height 14
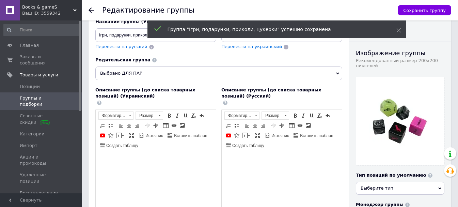
click at [90, 12] on icon at bounding box center [91, 9] width 5 height 5
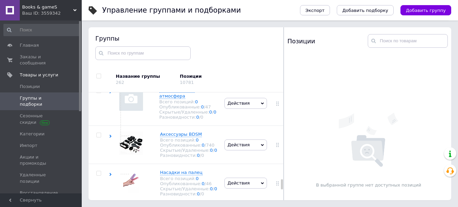
scroll to position [1645, 0]
click at [243, 17] on span "Действия" at bounding box center [239, 14] width 22 height 5
click at [243, 48] on li "Редактировать группу" at bounding box center [246, 40] width 42 height 16
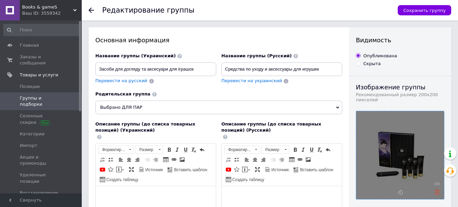
click at [435, 191] on icon at bounding box center [437, 191] width 5 height 5
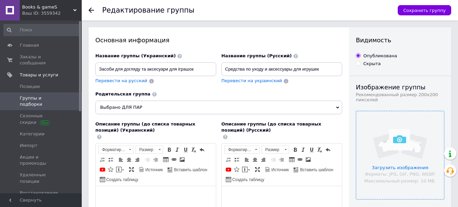
click at [408, 153] on input "file" at bounding box center [400, 155] width 88 height 88
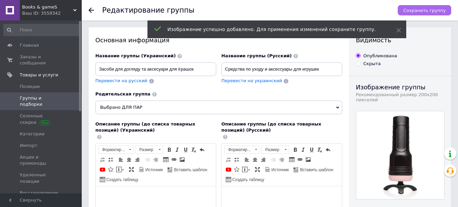
click at [417, 10] on span "Сохранить группу" at bounding box center [424, 10] width 43 height 5
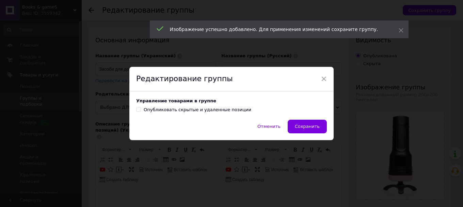
click at [308, 127] on span "Сохранить" at bounding box center [307, 126] width 25 height 5
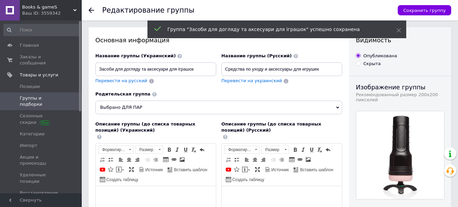
click at [90, 10] on use at bounding box center [91, 9] width 5 height 5
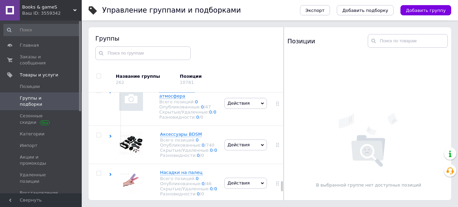
scroll to position [1748, 0]
click at [240, 106] on span "Действия" at bounding box center [239, 102] width 22 height 5
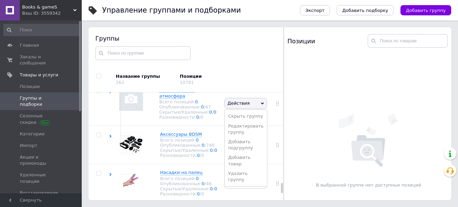
click at [241, 137] on li "Редактировать группу" at bounding box center [246, 129] width 42 height 16
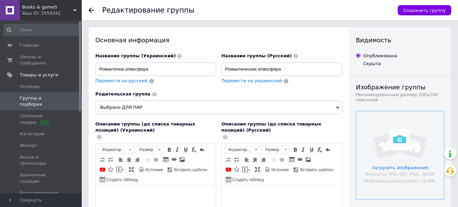
click at [391, 148] on input "file" at bounding box center [400, 155] width 88 height 88
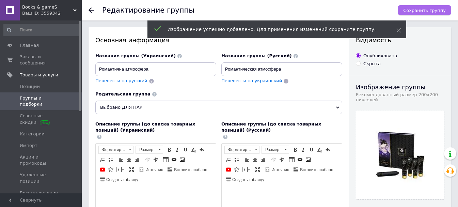
click at [423, 11] on span "Сохранить группу" at bounding box center [424, 10] width 43 height 5
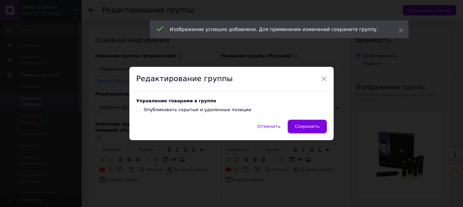
click at [310, 128] on span "Сохранить" at bounding box center [307, 126] width 25 height 5
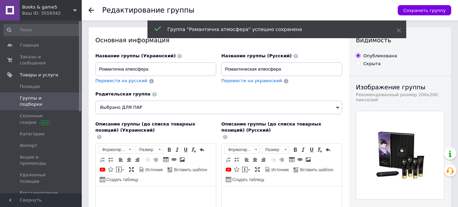
click at [91, 11] on icon at bounding box center [91, 9] width 5 height 5
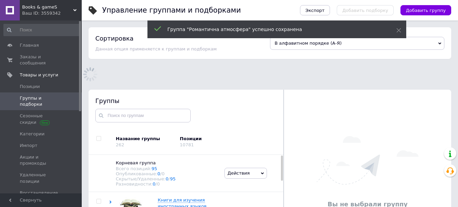
click at [51, 9] on span "Books & gameS" at bounding box center [47, 7] width 51 height 6
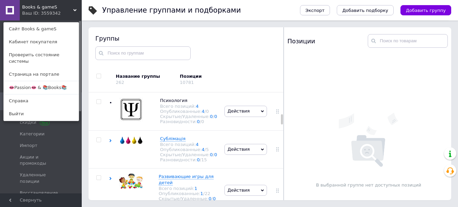
scroll to position [1777, 0]
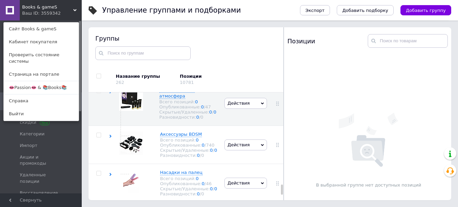
click at [51, 8] on span "Books & gameS" at bounding box center [47, 7] width 51 height 6
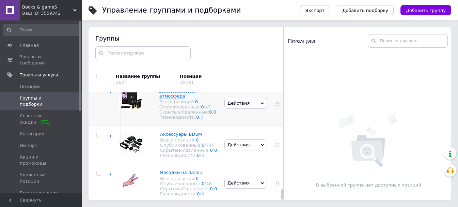
scroll to position [1871, 0]
